Goal: Navigation & Orientation: Go to known website

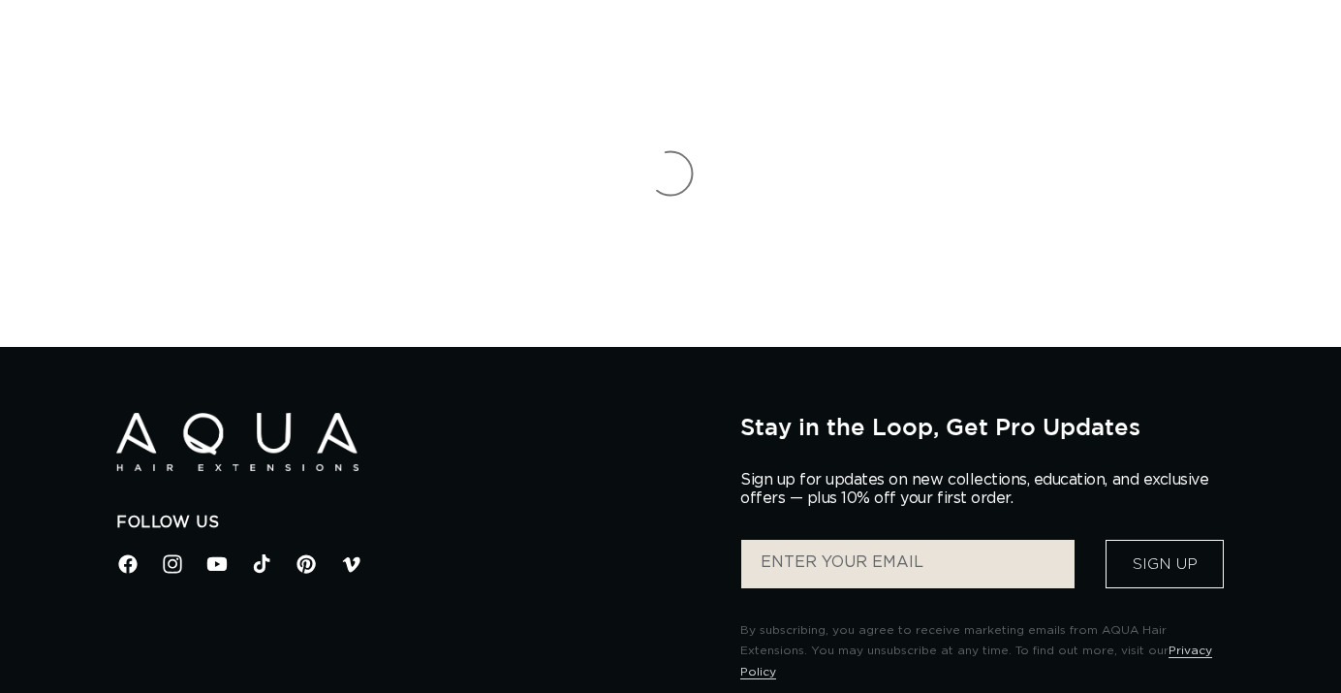
scroll to position [484, 0]
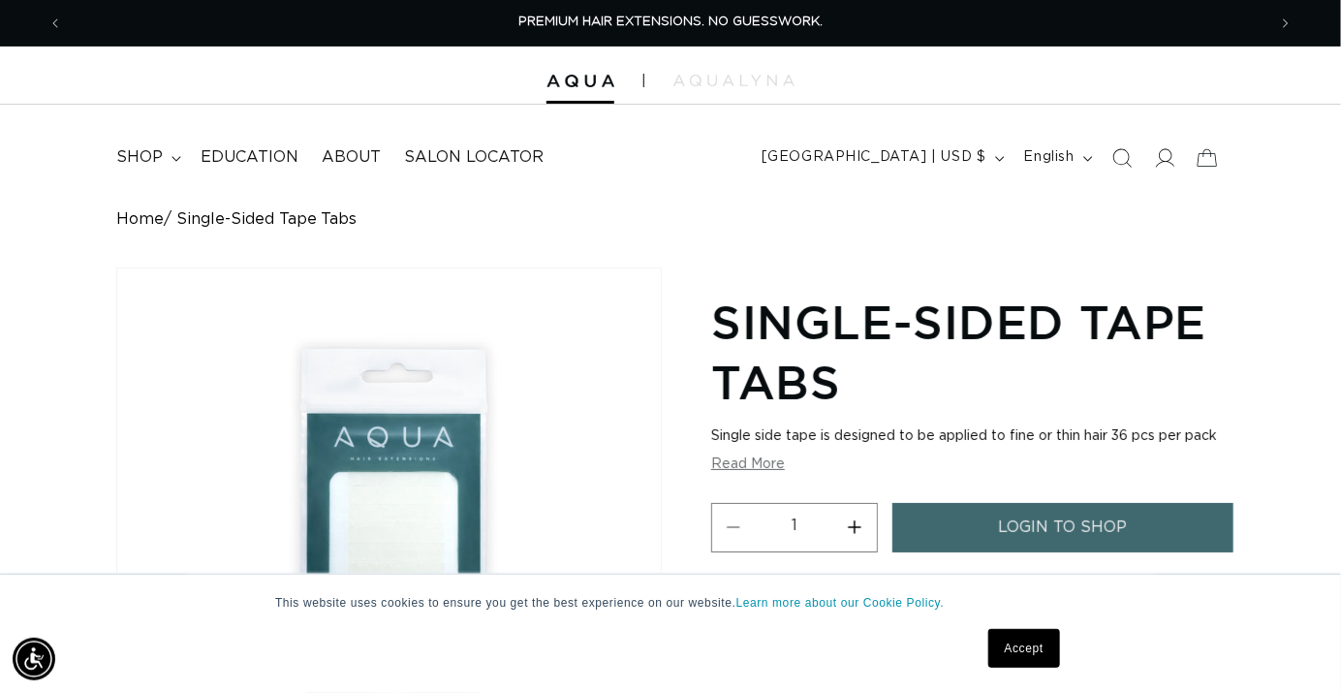
click at [150, 218] on link "Home" at bounding box center [139, 219] width 47 height 18
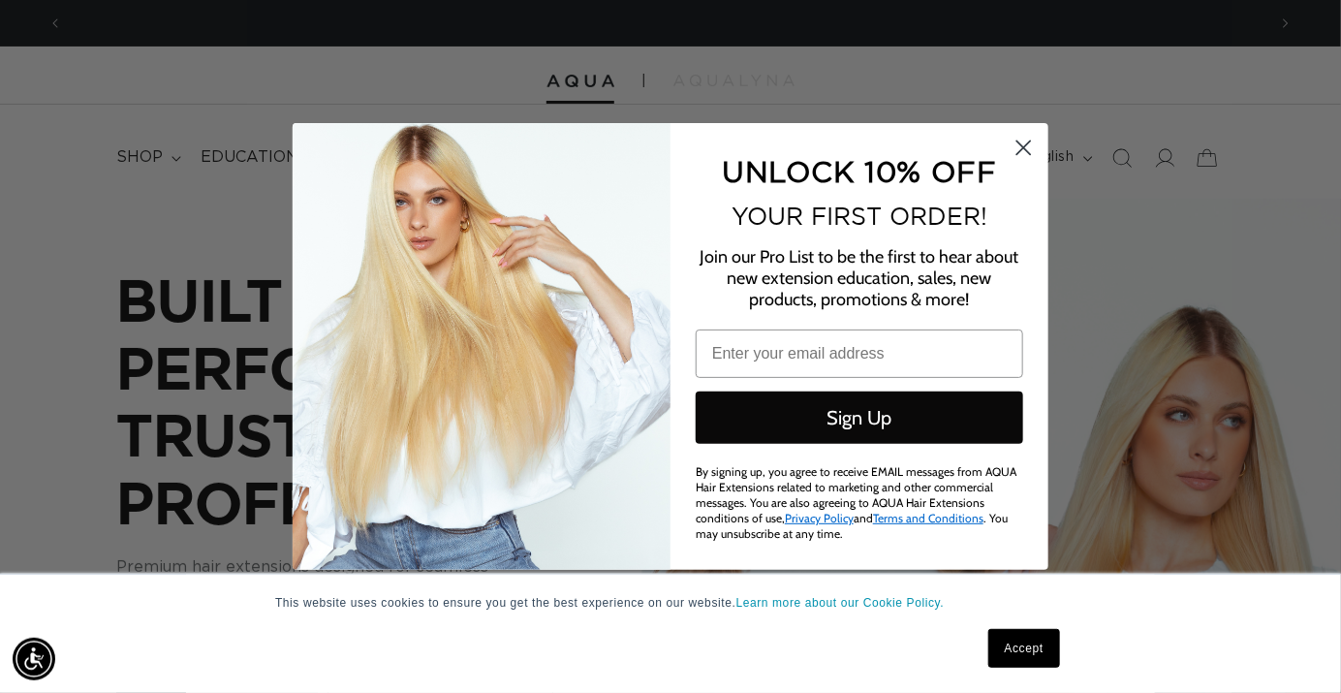
scroll to position [0, 1203]
click at [1028, 147] on circle "Close dialog" at bounding box center [1023, 148] width 32 height 32
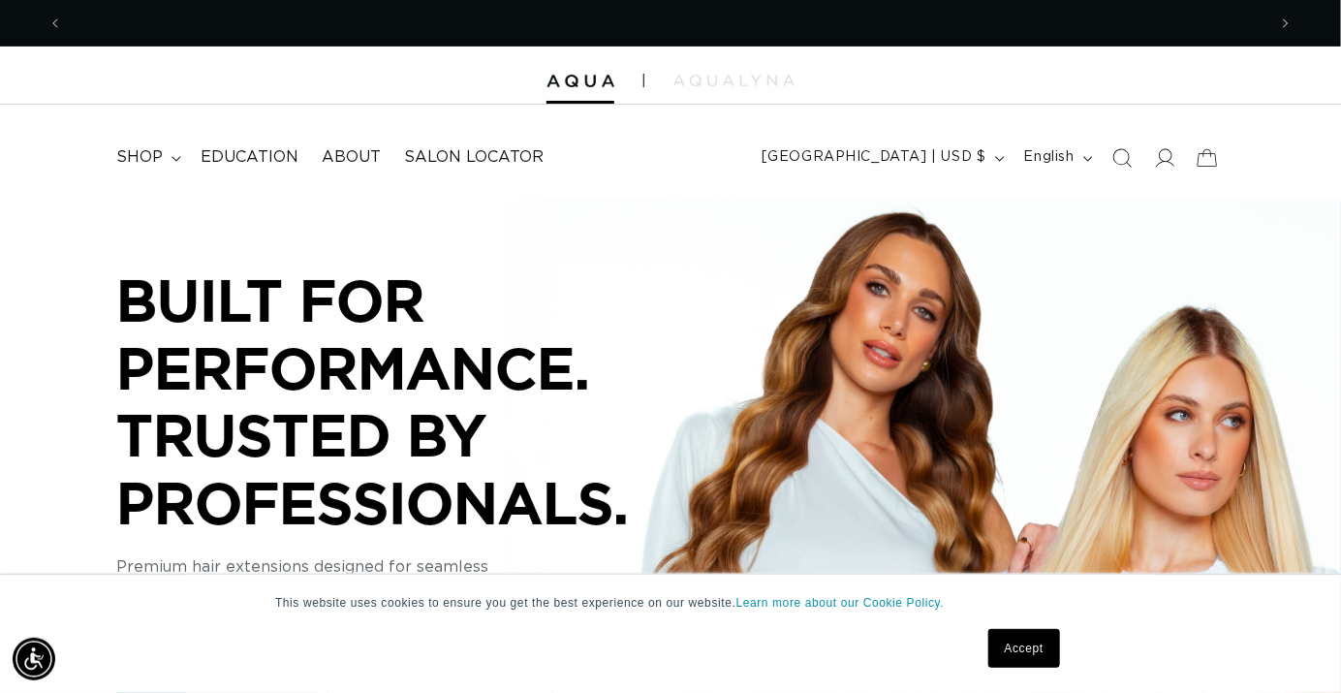
scroll to position [0, 2407]
